Goal: Task Accomplishment & Management: Manage account settings

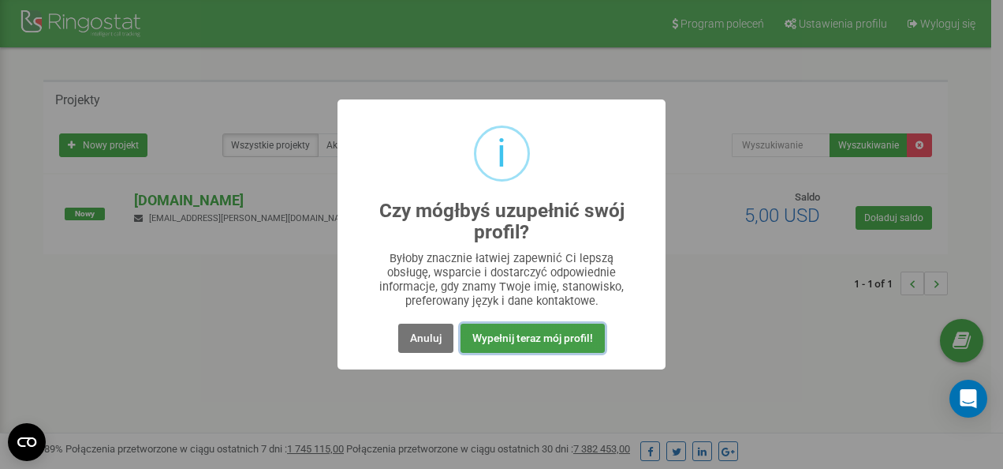
click at [521, 341] on button "Wypełnij teraz mój profil!" at bounding box center [533, 337] width 144 height 29
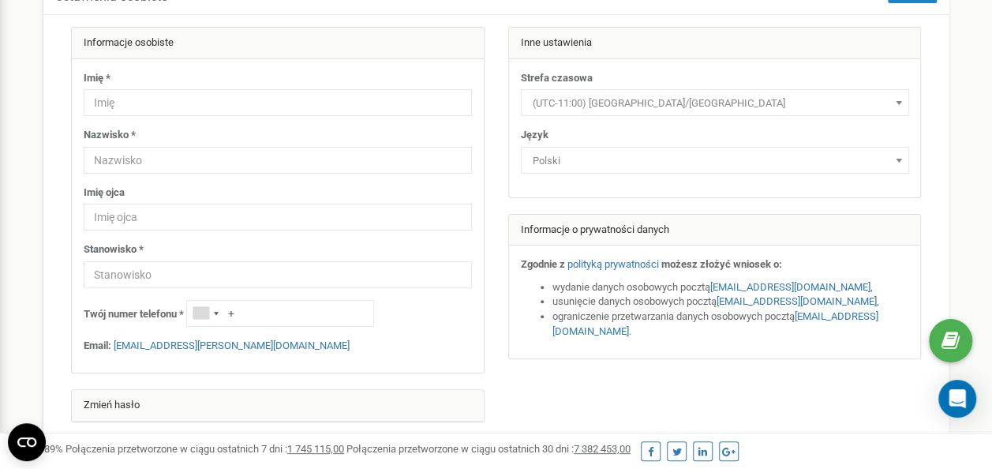
scroll to position [109, 0]
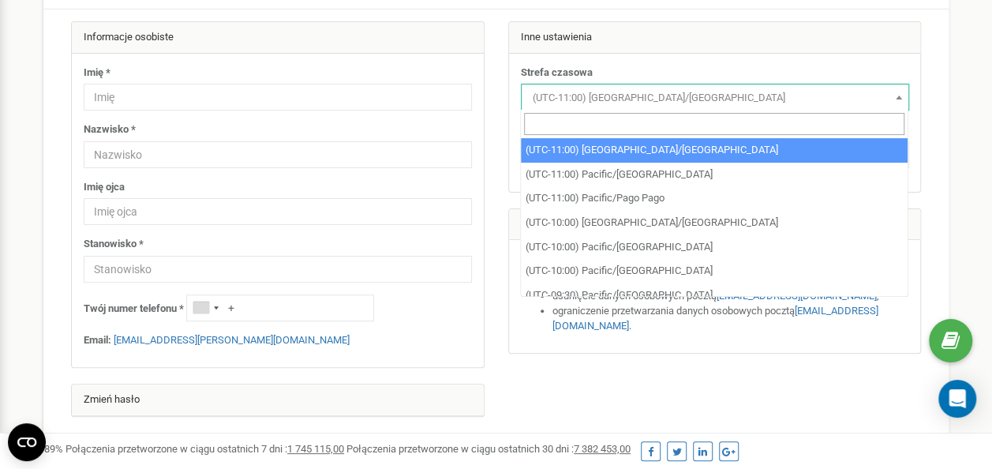
click at [618, 93] on span "(UTC-11:00) Pacific/Midway" at bounding box center [714, 98] width 377 height 22
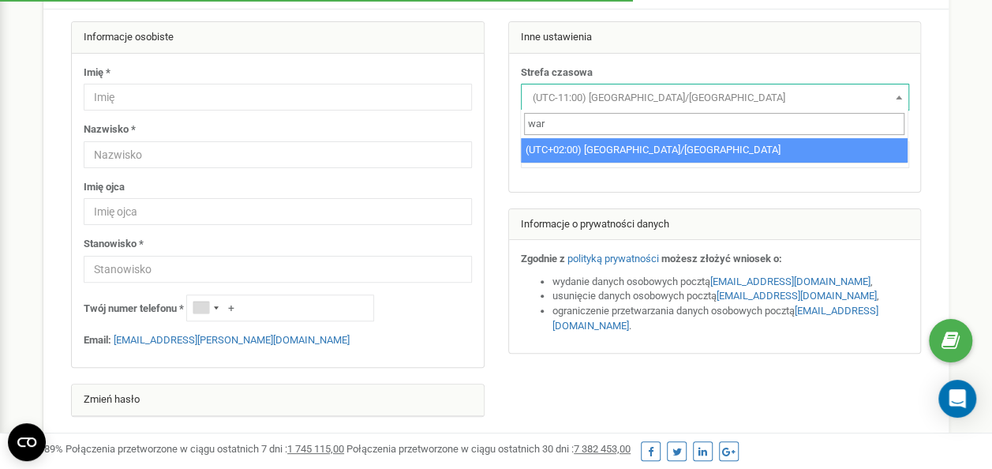
type input "war"
select select "Europe/Warsaw"
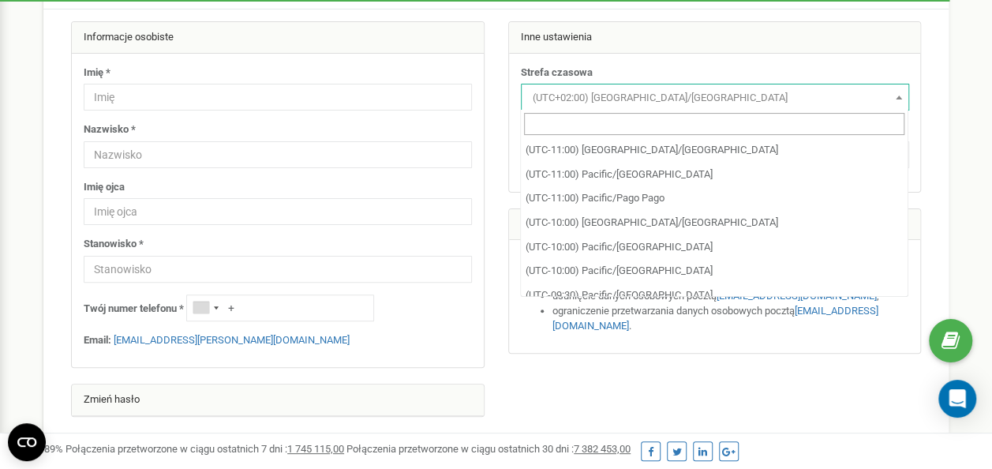
click at [611, 91] on span "(UTC+02:00) Europe/Warsaw" at bounding box center [714, 98] width 377 height 22
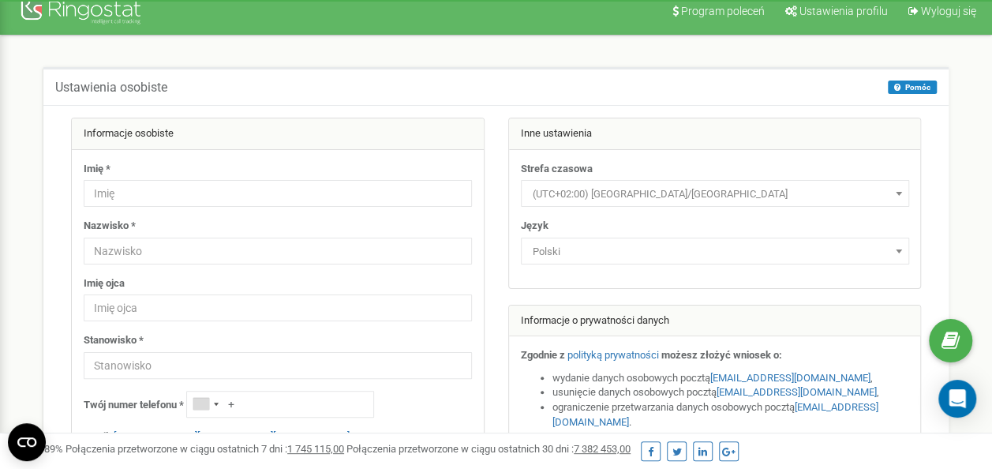
scroll to position [233, 0]
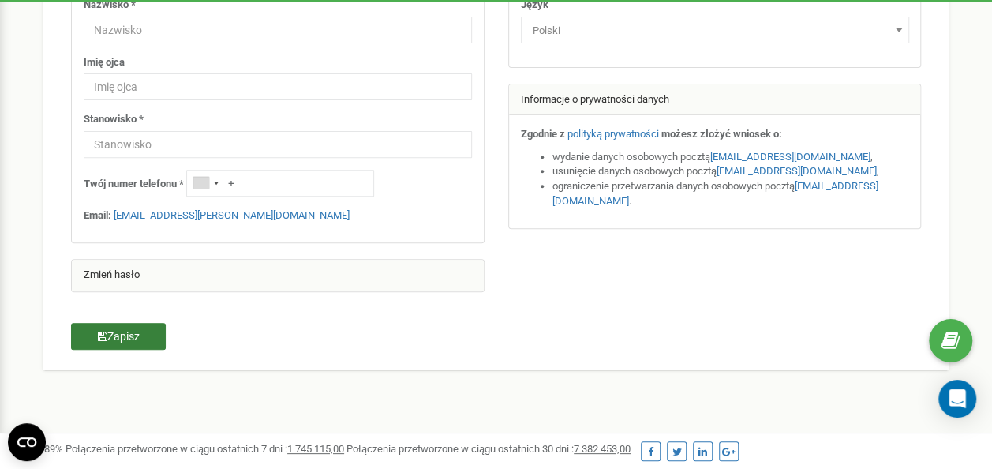
click at [110, 336] on button "Zapisz" at bounding box center [118, 336] width 95 height 27
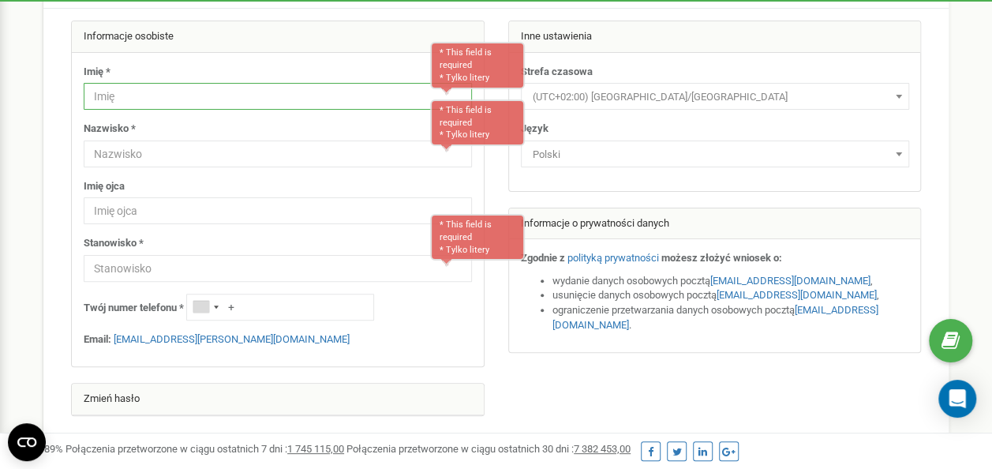
scroll to position [103, 0]
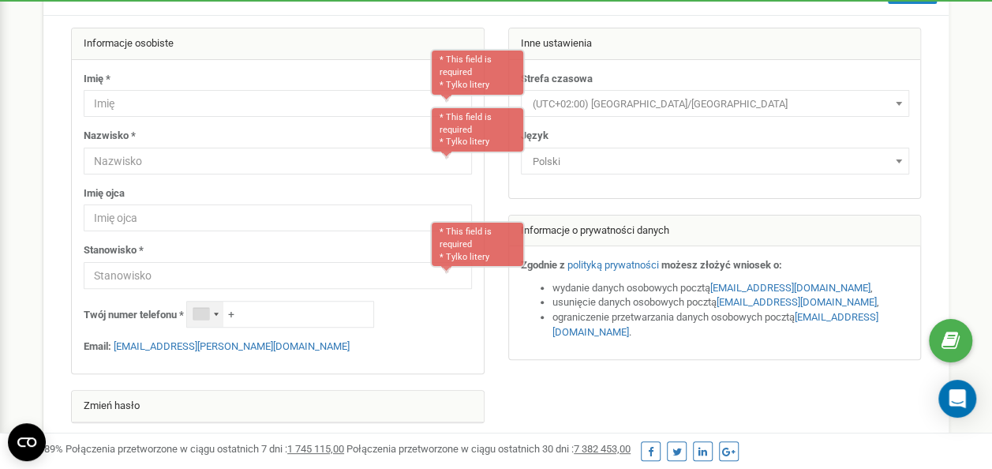
click at [209, 316] on div "Telephone country code" at bounding box center [201, 314] width 16 height 12
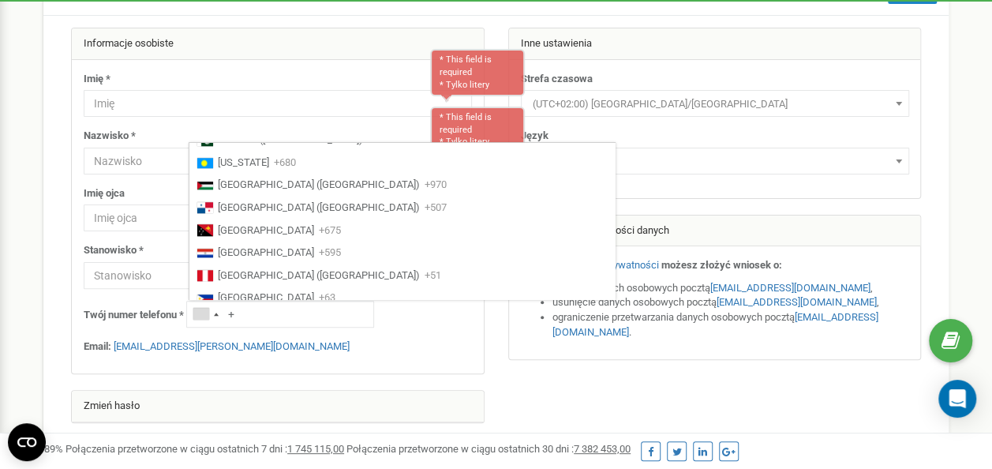
scroll to position [3767, 0]
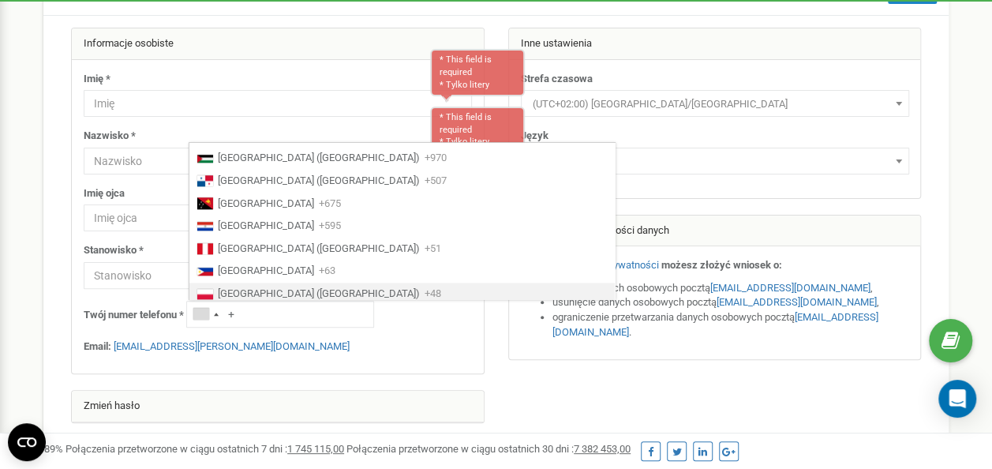
click at [241, 292] on span "Poland (Polska)" at bounding box center [319, 293] width 202 height 15
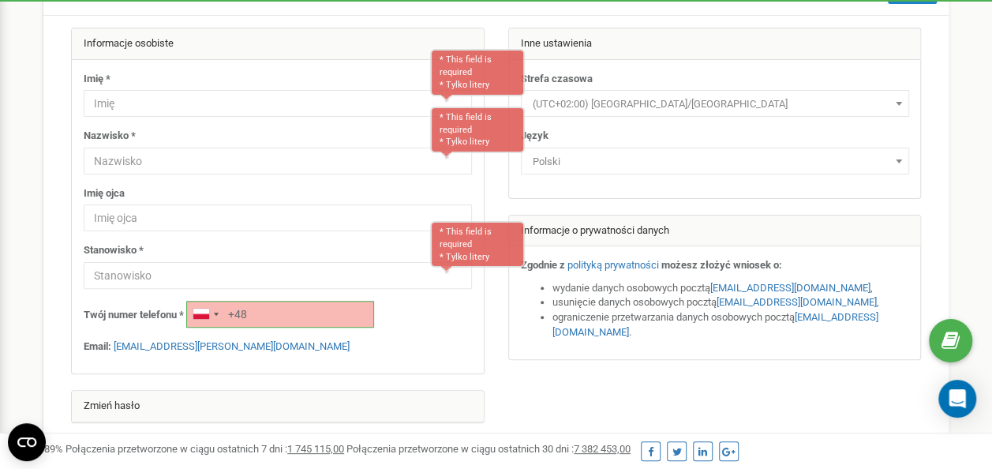
click at [273, 317] on input "+48" at bounding box center [280, 314] width 188 height 27
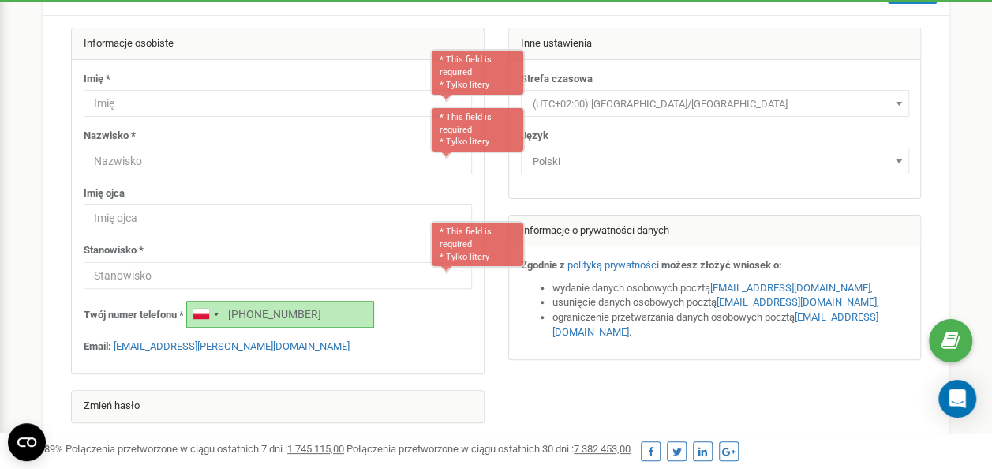
type input "[PHONE_NUMBER]"
click at [150, 93] on input "text" at bounding box center [278, 103] width 388 height 27
type input "Paweł"
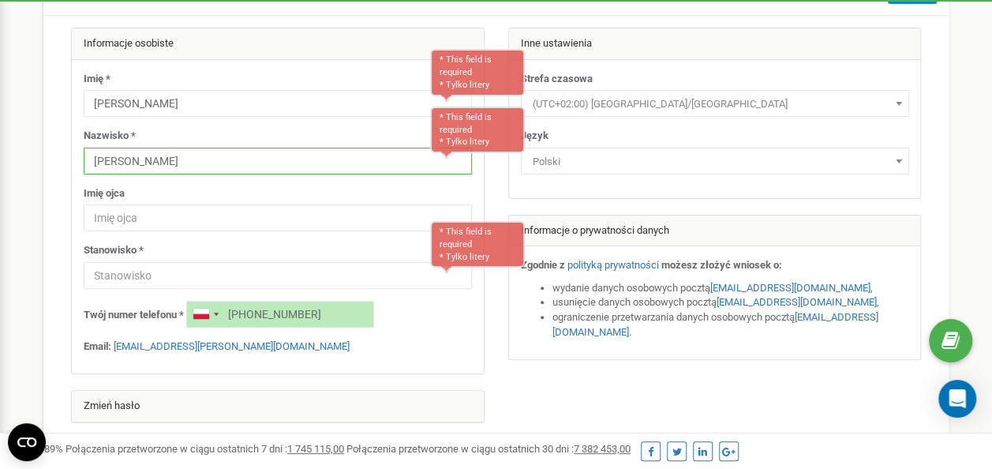
type input "Czerniawski"
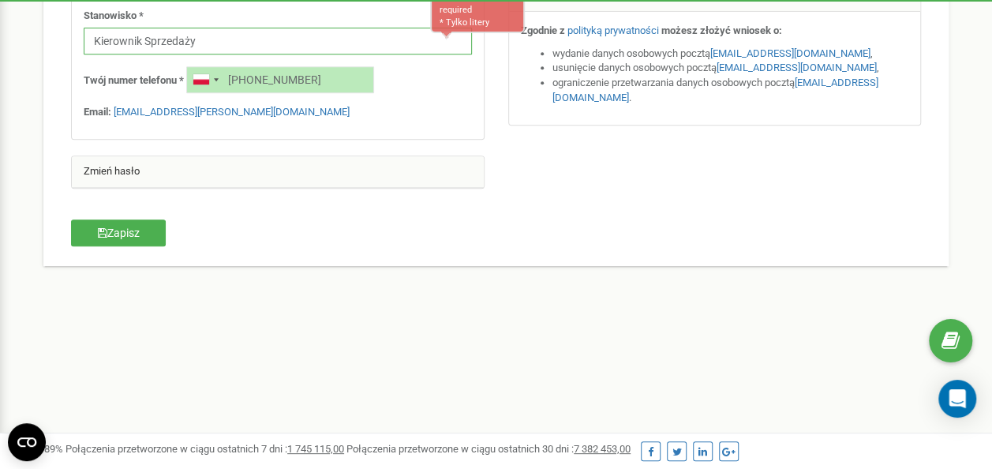
scroll to position [339, 0]
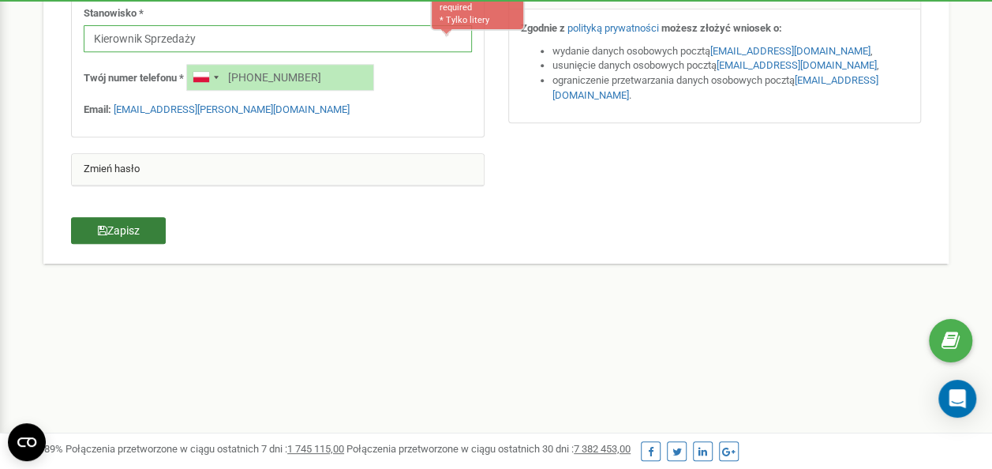
type input "Kierownik Sprzedaży"
click at [118, 224] on button "Zapisz" at bounding box center [118, 230] width 95 height 27
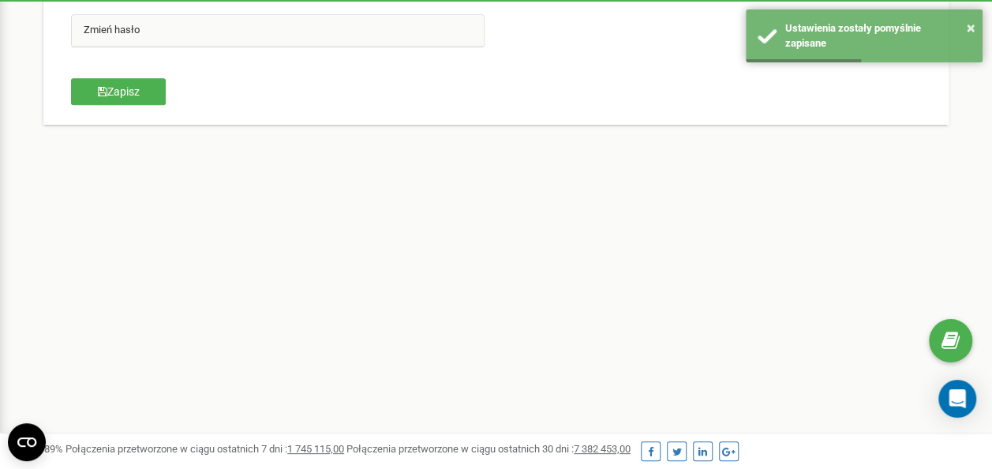
scroll to position [0, 0]
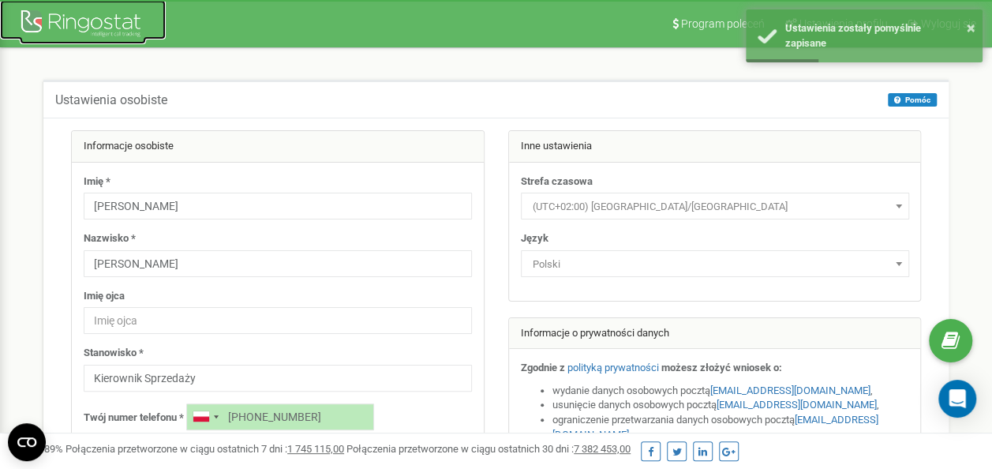
click at [103, 19] on div at bounding box center [83, 25] width 126 height 38
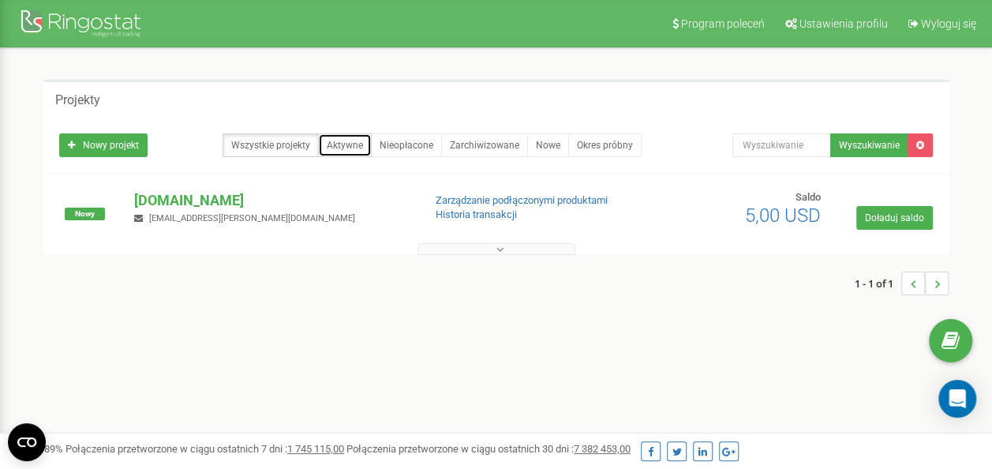
click at [344, 140] on link "Aktywne" at bounding box center [345, 145] width 54 height 24
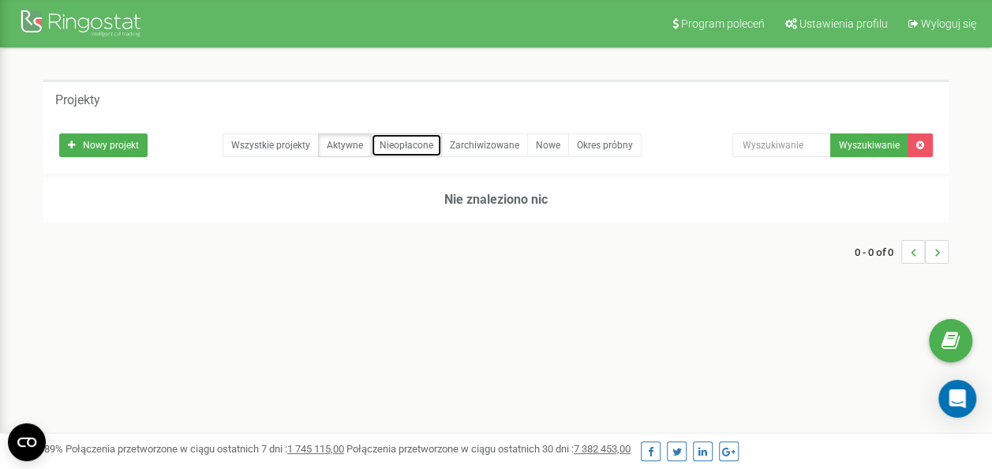
click at [418, 140] on link "Nieopłacone" at bounding box center [406, 145] width 71 height 24
click at [540, 143] on link "Nowe" at bounding box center [548, 145] width 42 height 24
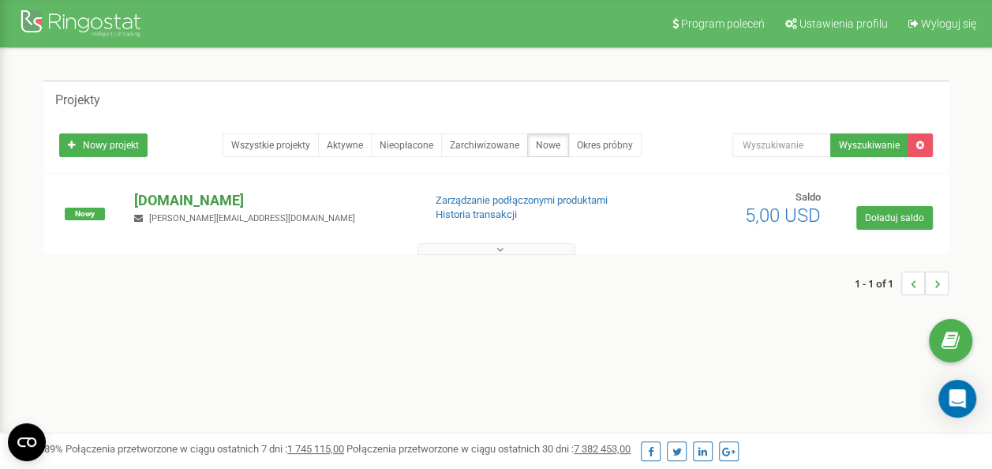
click at [222, 201] on p "[DOMAIN_NAME]" at bounding box center [271, 200] width 275 height 21
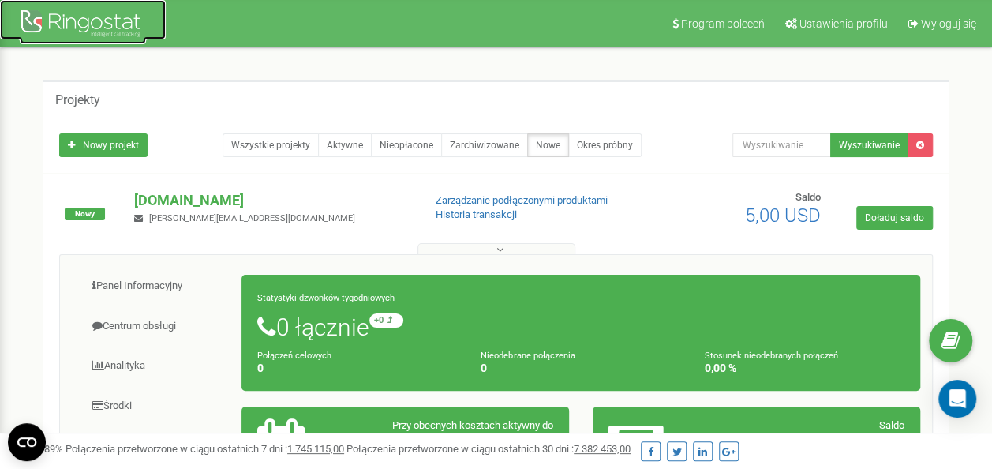
click at [109, 20] on div at bounding box center [83, 25] width 126 height 38
